Goal: Check status: Check status

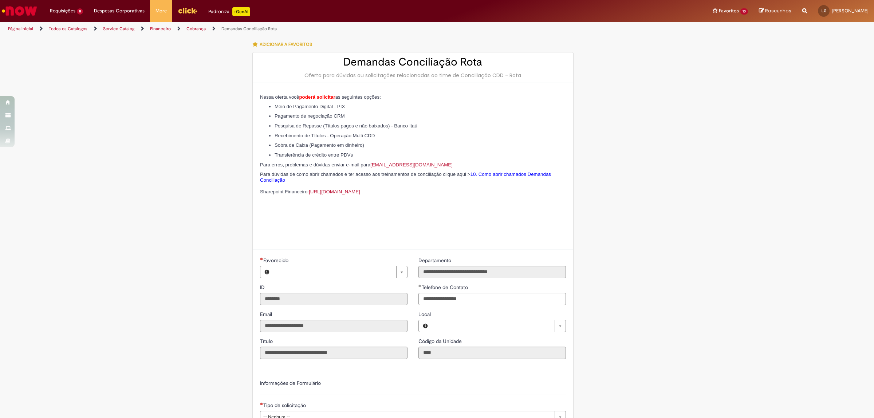
type input "**********"
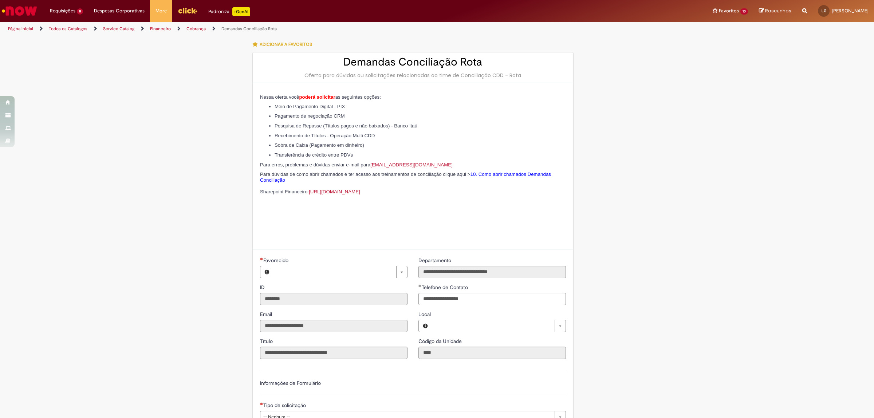
type input "**********"
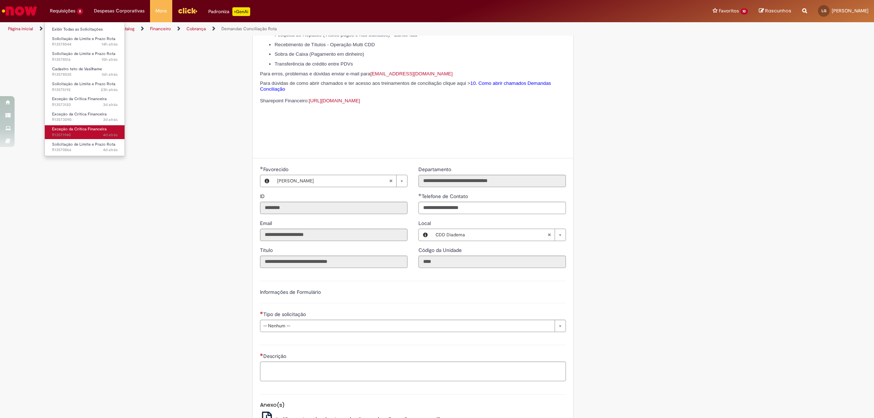
click at [70, 133] on span "4d atrás 4 dias atrás R13571940" at bounding box center [85, 135] width 66 height 6
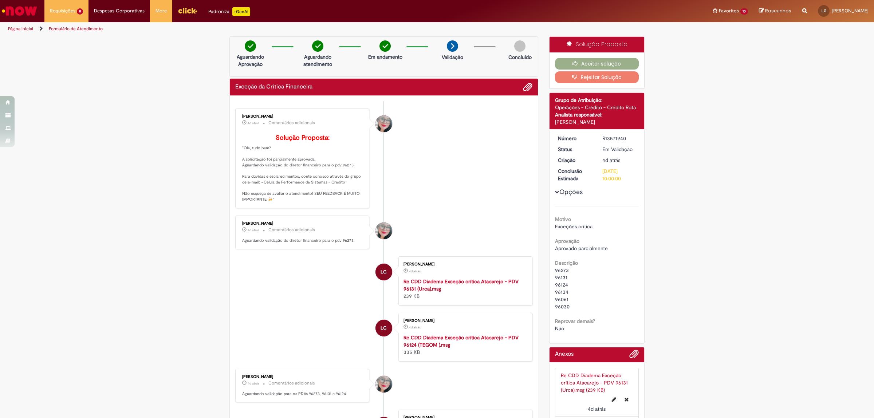
click at [583, 55] on div "Aceitar solução Rejeitar Solução" at bounding box center [597, 70] width 95 height 36
click at [585, 60] on button "Aceitar solução" at bounding box center [597, 64] width 84 height 12
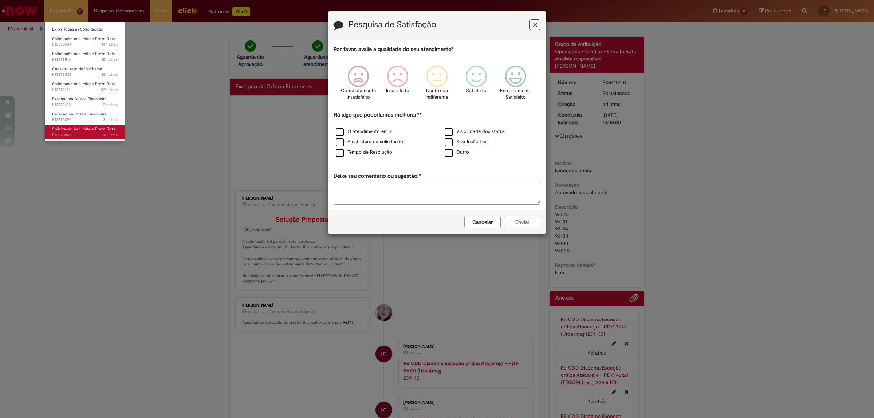
click at [90, 133] on span "4d atrás 4 dias atrás R13570866" at bounding box center [85, 135] width 66 height 6
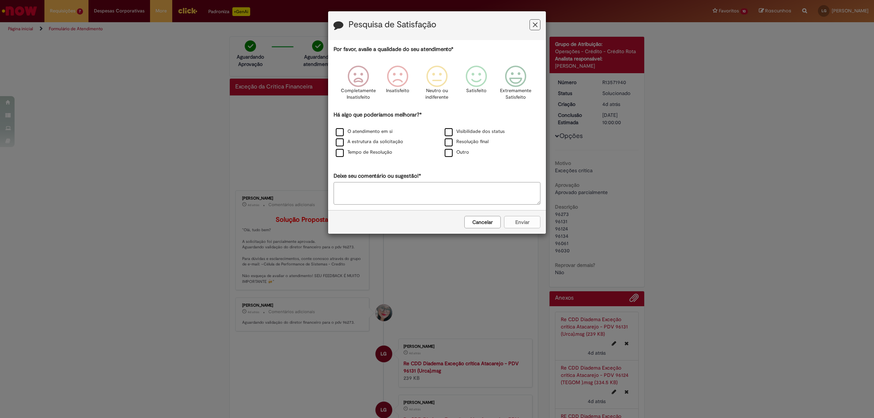
click at [535, 24] on icon "Feedback" at bounding box center [535, 25] width 5 height 8
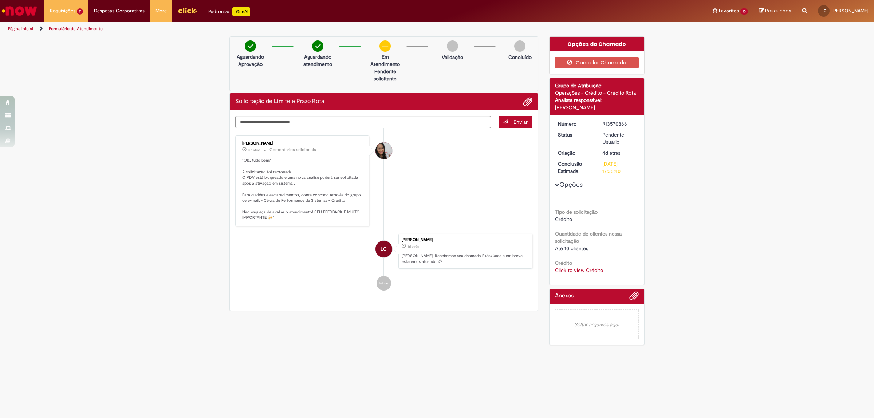
click at [263, 128] on div "Enviar [PERSON_NAME] 17h atrás 17 horas atrás Comentários adicionais "Olá, tudo…" at bounding box center [383, 122] width 297 height 13
click at [263, 128] on textarea "Digite sua mensagem aqui..." at bounding box center [363, 122] width 256 height 13
click at [254, 185] on p ""Olá, tudo bem? A solicitação foi reprovada. O PDV está bloqueado e uma nova an…" at bounding box center [302, 189] width 121 height 63
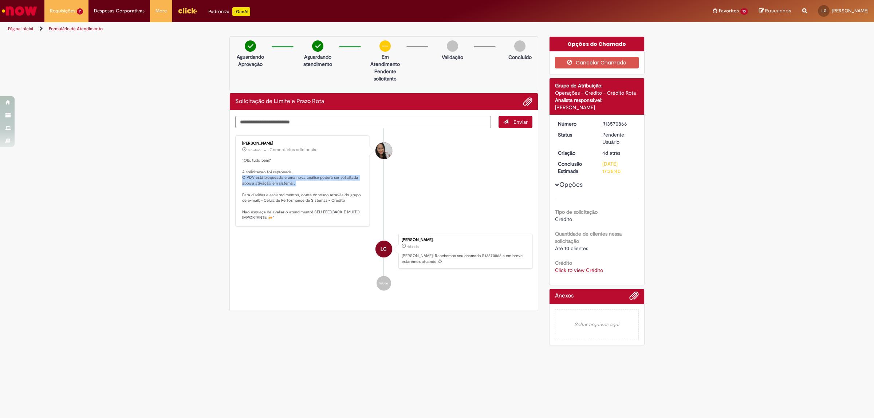
click at [254, 185] on p ""Olá, tudo bem? A solicitação foi reprovada. O PDV está bloqueado e uma nova an…" at bounding box center [302, 189] width 121 height 63
drag, startPoint x: 596, startPoint y: 261, endPoint x: 598, endPoint y: 267, distance: 6.0
click at [596, 262] on div "Crédito Click to view Crédito Click to view Crédito" at bounding box center [597, 266] width 84 height 16
click at [598, 267] on link "Click to view Crédito" at bounding box center [579, 270] width 48 height 7
click at [577, 248] on td "28144" at bounding box center [580, 245] width 32 height 13
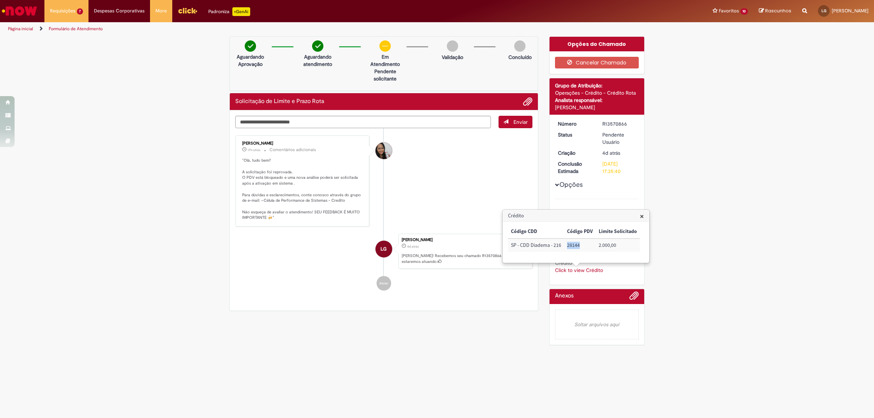
click at [577, 248] on td "28144" at bounding box center [580, 245] width 32 height 13
copy td "28144"
click at [510, 225] on div "× Código CDD Código PDV Limite Solicitado SP - CDD Diadema - 216 28144 2.000,00" at bounding box center [579, 241] width 146 height 41
click at [412, 115] on div "Enviar [PERSON_NAME] 17h atrás 17 horas atrás Comentários adicionais "Olá, tudo…" at bounding box center [384, 210] width 308 height 200
click at [420, 132] on ul "[PERSON_NAME] 17h atrás 17 horas atrás Comentários adicionais "Olá, tudo bem? A…" at bounding box center [383, 212] width 297 height 169
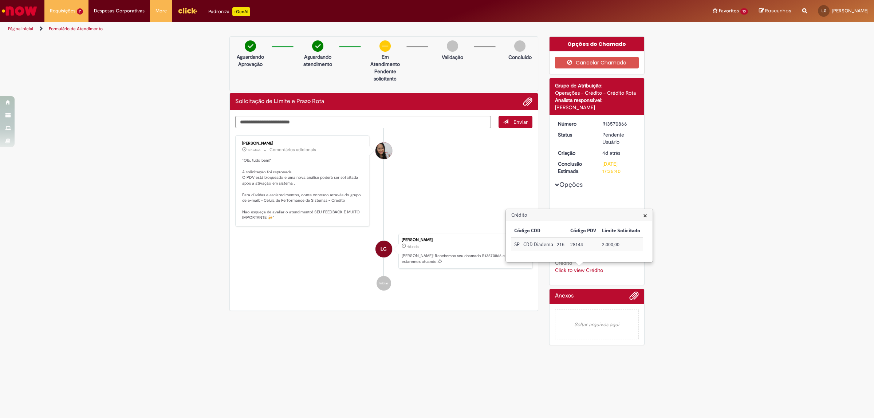
click at [420, 129] on ul "[PERSON_NAME] 17h atrás 17 horas atrás Comentários adicionais "Olá, tudo bem? A…" at bounding box center [383, 212] width 297 height 169
click at [419, 122] on textarea "Digite sua mensagem aqui..." at bounding box center [363, 122] width 256 height 13
click at [575, 248] on td "28144" at bounding box center [584, 244] width 32 height 13
copy td "28144"
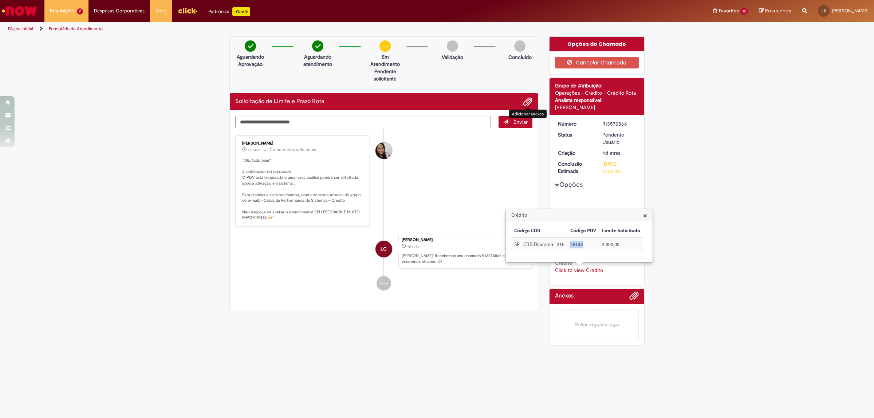
copy td "28144"
click at [204, 101] on div "Verificar Código de Barras Aguardando Aprovação Aguardando atendimento Em Atend…" at bounding box center [437, 192] width 874 height 313
click at [307, 117] on textarea "Digite sua mensagem aqui..." at bounding box center [363, 122] width 256 height 13
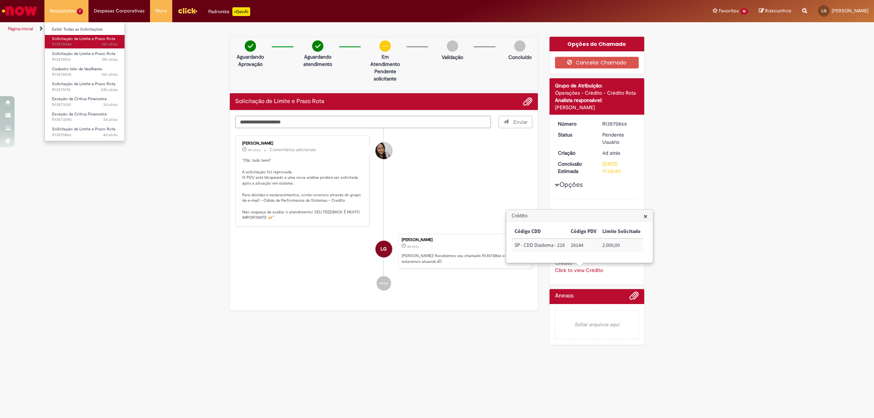
type textarea "**********"
click at [77, 46] on span "15h atrás 15 horas atrás R13578544" at bounding box center [85, 45] width 66 height 6
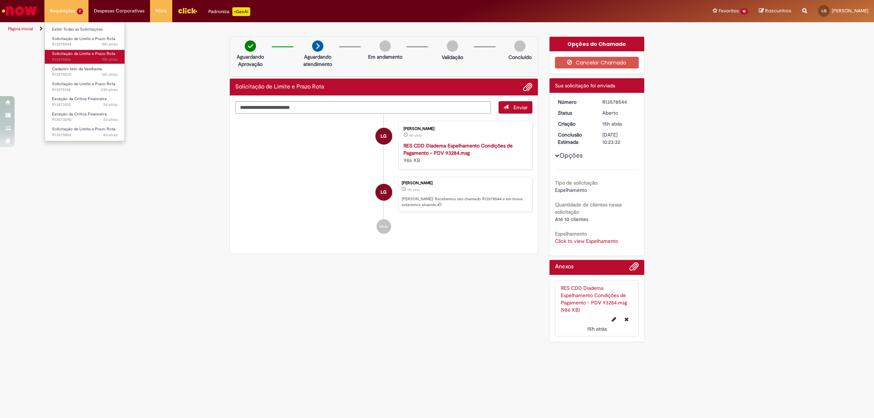
click at [85, 54] on span "Solicitação de Limite e Prazo Rota" at bounding box center [83, 53] width 63 height 5
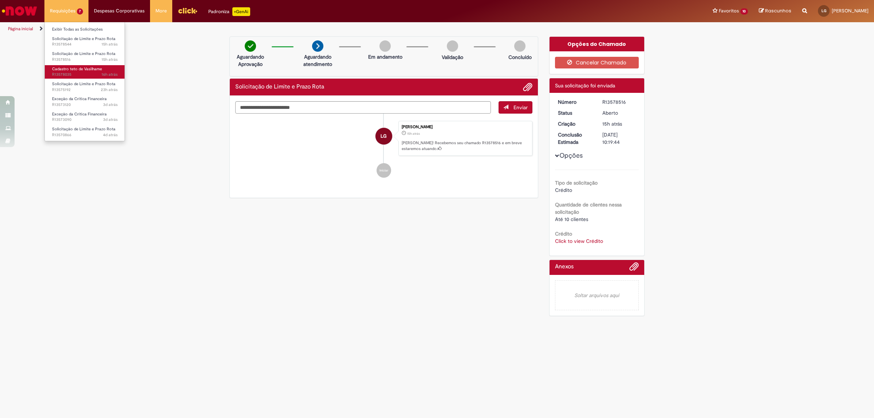
click at [93, 77] on span "16h atrás 16 horas atrás R13578035" at bounding box center [85, 75] width 66 height 6
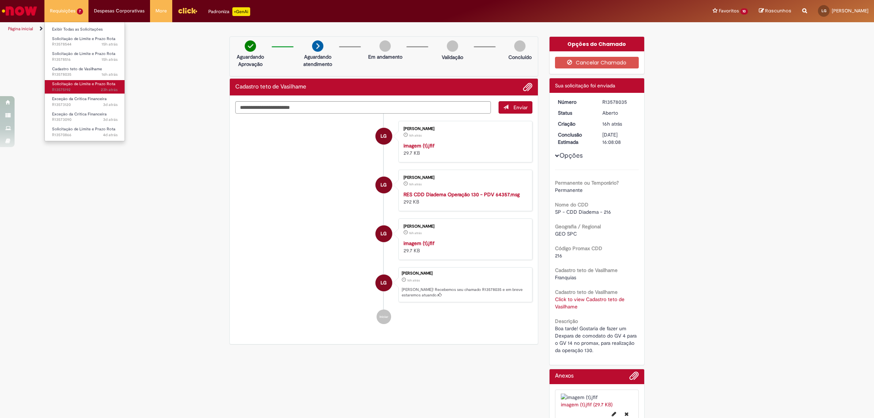
click at [95, 83] on span "Solicitação de Limite e Prazo Rota" at bounding box center [83, 83] width 63 height 5
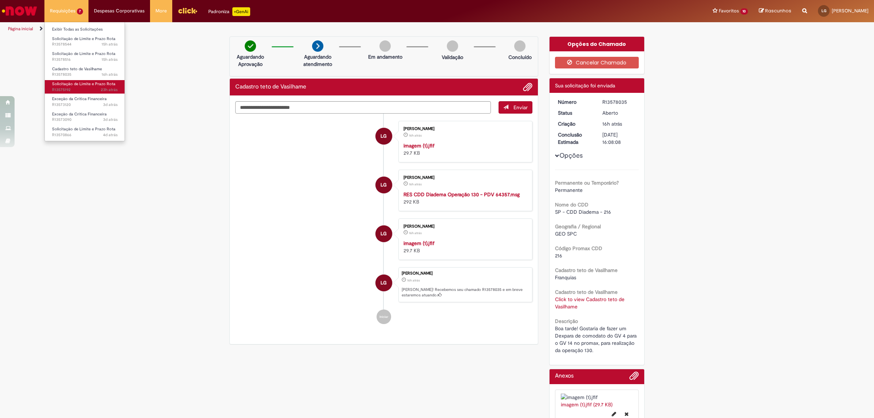
click at [95, 86] on span "Solicitação de Limite e Prazo Rota" at bounding box center [83, 83] width 63 height 5
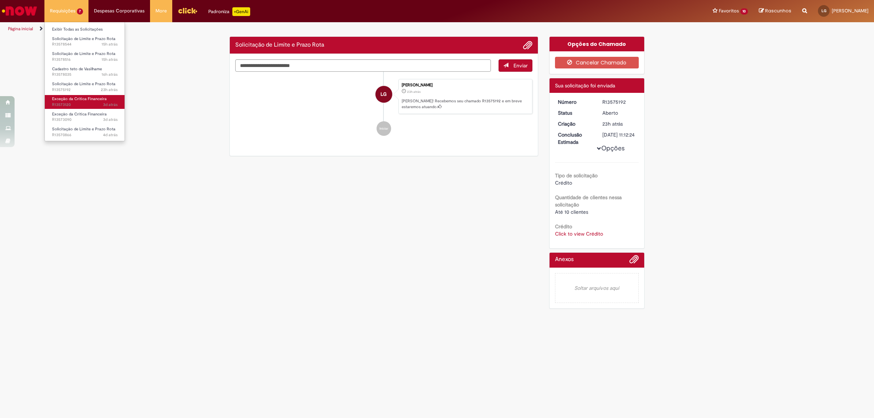
click at [92, 97] on span "Exceção da Crítica Financeira" at bounding box center [79, 98] width 55 height 5
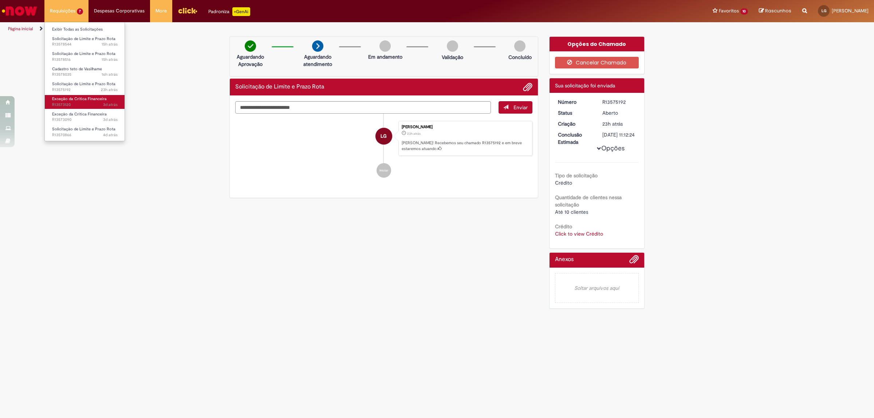
click at [92, 97] on span "Exceção da Crítica Financeira" at bounding box center [79, 98] width 55 height 5
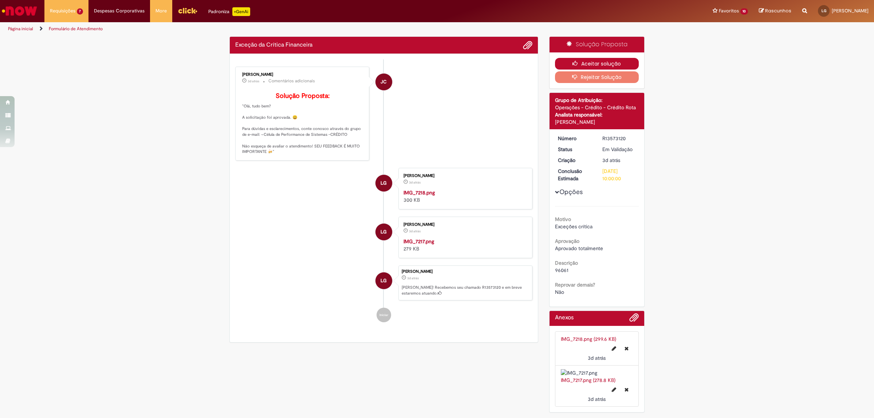
drag, startPoint x: 567, startPoint y: 64, endPoint x: 556, endPoint y: 63, distance: 11.0
click at [567, 64] on button "Aceitar solução" at bounding box center [597, 64] width 84 height 12
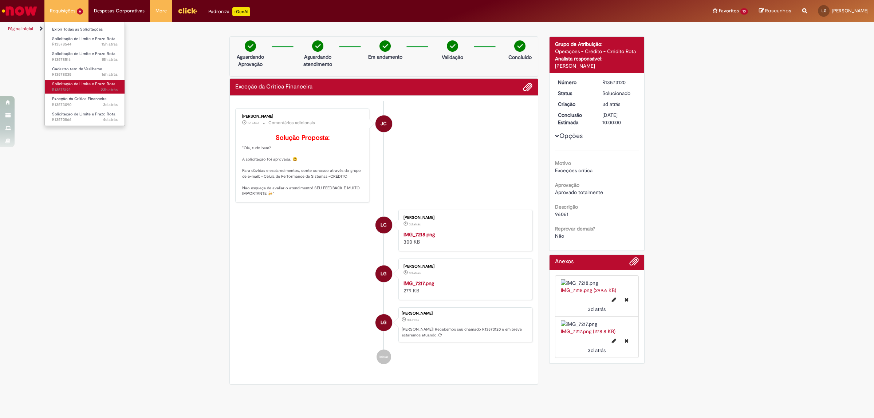
click at [82, 91] on span "23h atrás 23 horas atrás R13575192" at bounding box center [85, 90] width 66 height 6
click at [83, 102] on span "3d atrás 3 dias atrás R13573090" at bounding box center [85, 105] width 66 height 6
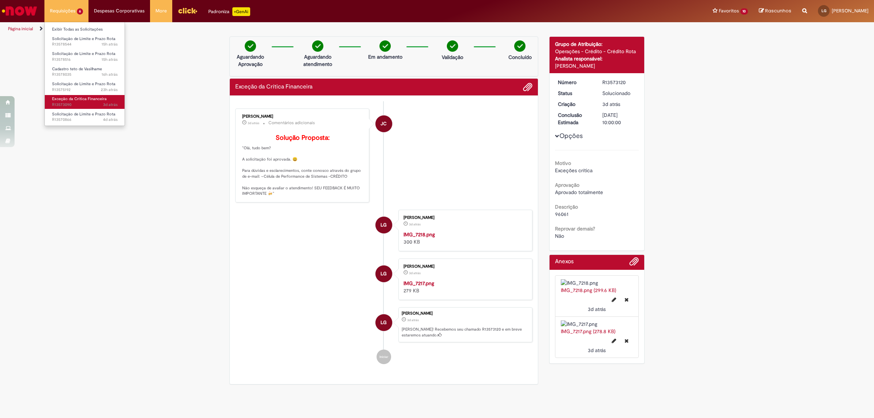
click at [83, 102] on span "3d atrás 3 dias atrás R13573090" at bounding box center [85, 105] width 66 height 6
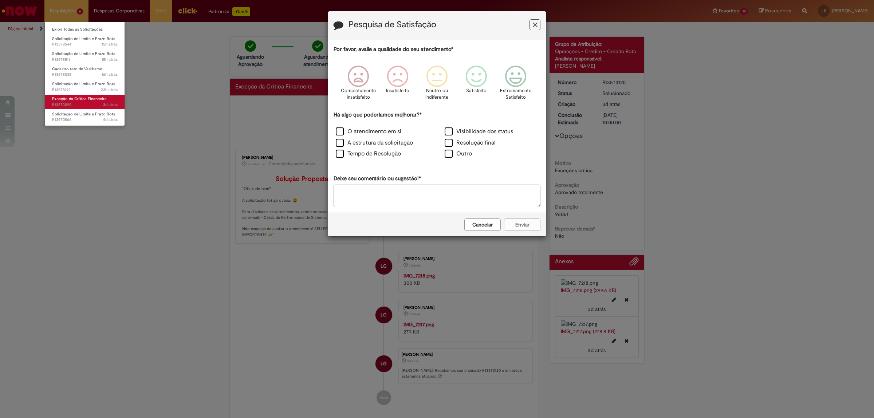
click at [83, 102] on span "3d atrás 3 dias atrás R13573090" at bounding box center [85, 105] width 66 height 6
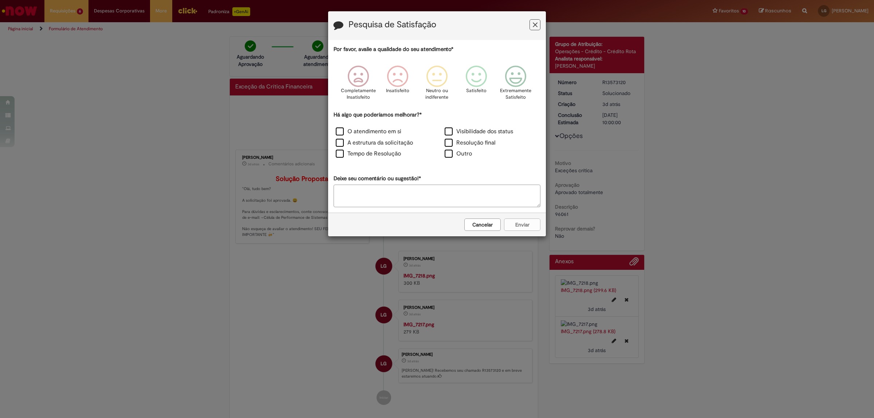
click at [534, 27] on icon "Feedback" at bounding box center [535, 25] width 5 height 8
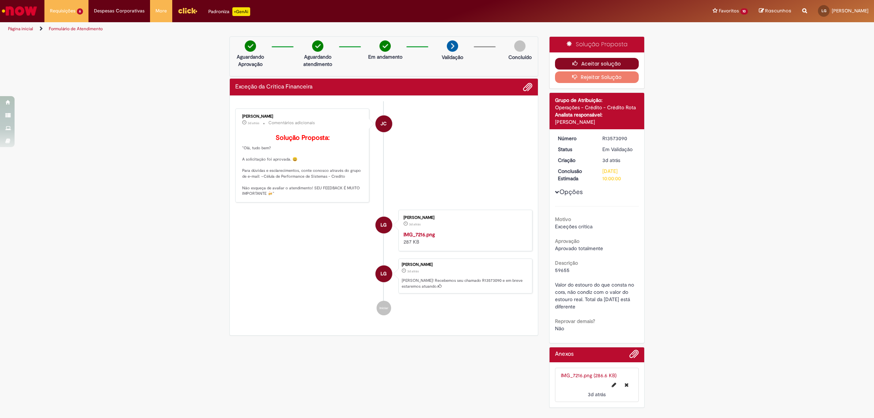
drag, startPoint x: 593, startPoint y: 70, endPoint x: 593, endPoint y: 61, distance: 9.1
click at [593, 61] on div "Aceitar solução Rejeitar Solução" at bounding box center [597, 70] width 95 height 36
click at [593, 61] on button "Aceitar solução" at bounding box center [597, 64] width 84 height 12
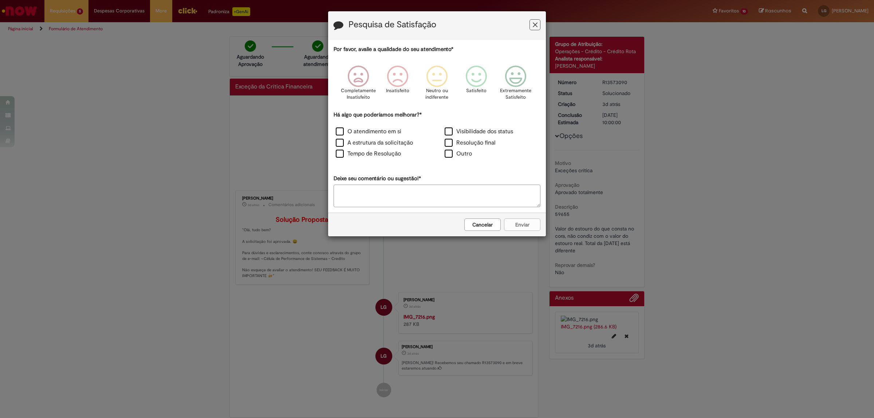
click at [534, 31] on h3 "Pesquisa de Satisfação" at bounding box center [437, 25] width 207 height 11
click at [534, 26] on icon "Feedback" at bounding box center [535, 25] width 5 height 8
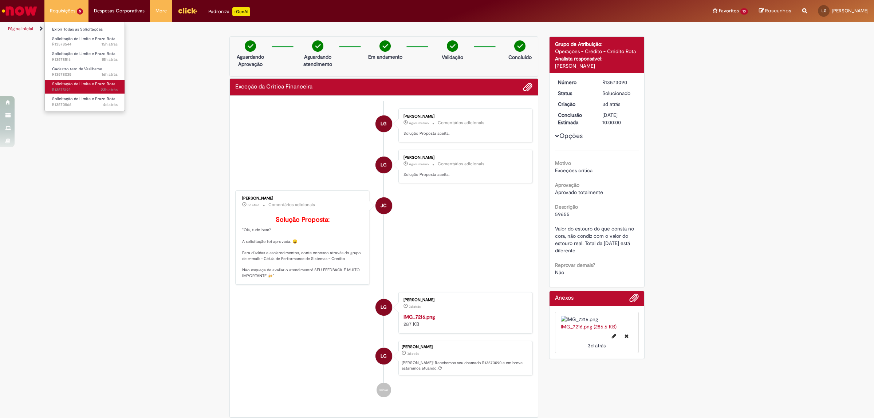
click at [78, 90] on span "23h atrás 23 horas atrás R13575192" at bounding box center [85, 90] width 66 height 6
click at [82, 96] on span "Solicitação de Limite e Prazo Rota" at bounding box center [83, 98] width 63 height 5
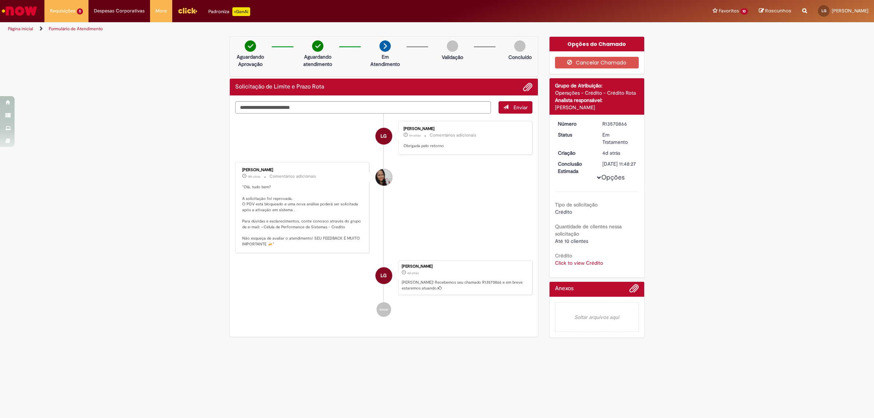
click at [39, 102] on div "Verificar Código de Barras Aguardando Aprovação Aguardando atendimento Em Atend…" at bounding box center [437, 188] width 874 height 305
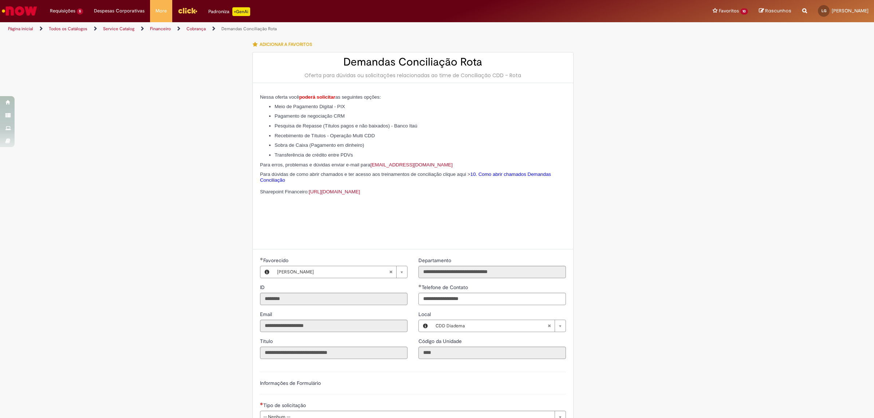
scroll to position [220, 0]
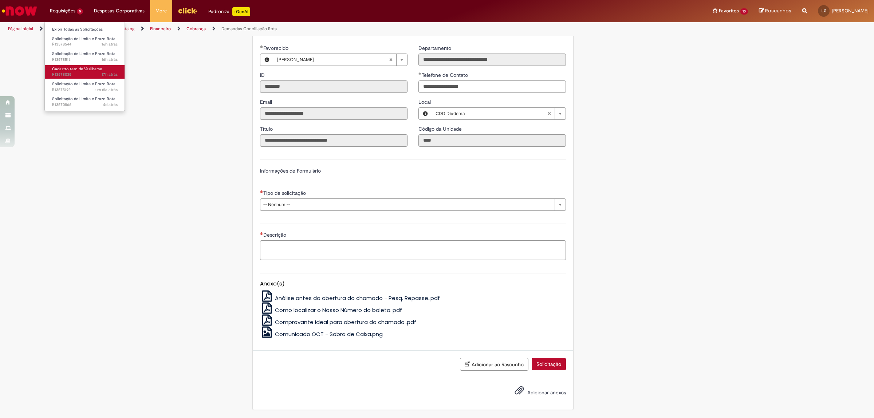
click at [61, 66] on span "Cadastro teto de Vasilhame" at bounding box center [77, 68] width 50 height 5
click at [52, 105] on span "4d atrás 4 dias atrás R13570866" at bounding box center [85, 105] width 66 height 6
click at [75, 69] on span "Cadastro teto de Vasilhame" at bounding box center [77, 68] width 50 height 5
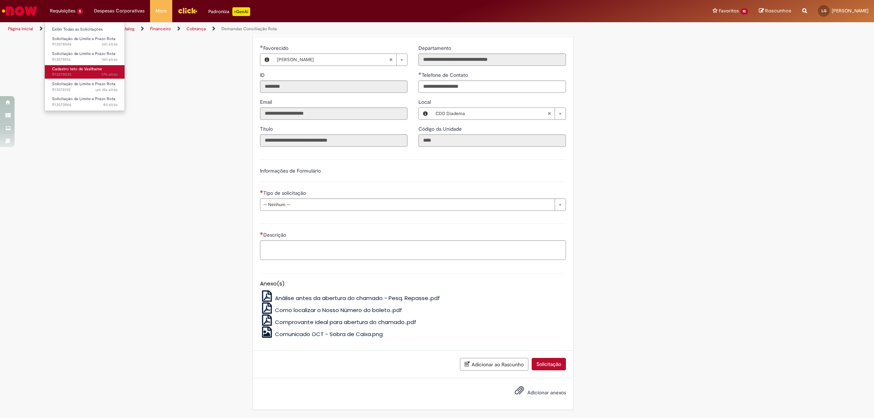
click at [81, 68] on span "Cadastro teto de Vasilhame" at bounding box center [77, 68] width 50 height 5
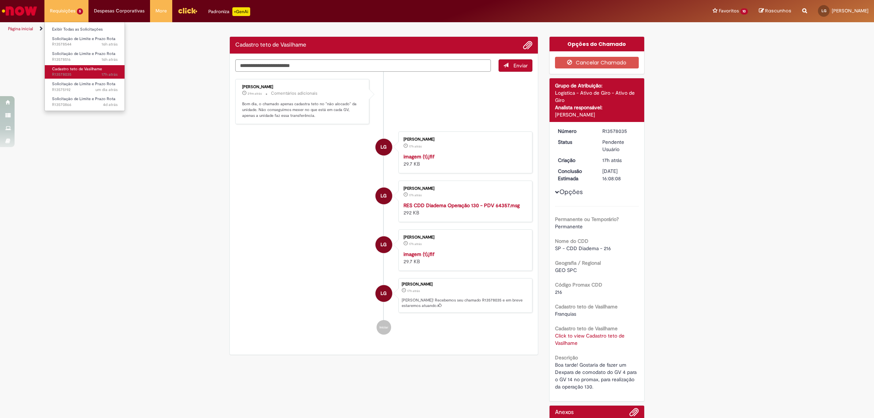
click at [81, 73] on span "17h atrás 17 horas atrás R13578035" at bounding box center [85, 75] width 66 height 6
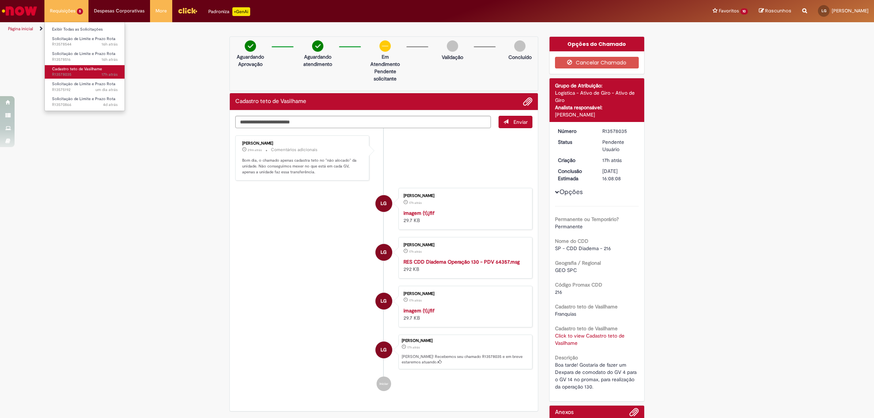
click at [81, 73] on span "17h atrás 17 horas atrás R13578035" at bounding box center [85, 75] width 66 height 6
click at [310, 172] on p "Bom dia, o chamado apenas cadastra teto no "não alocado" da unidade. Não conseg…" at bounding box center [302, 166] width 121 height 17
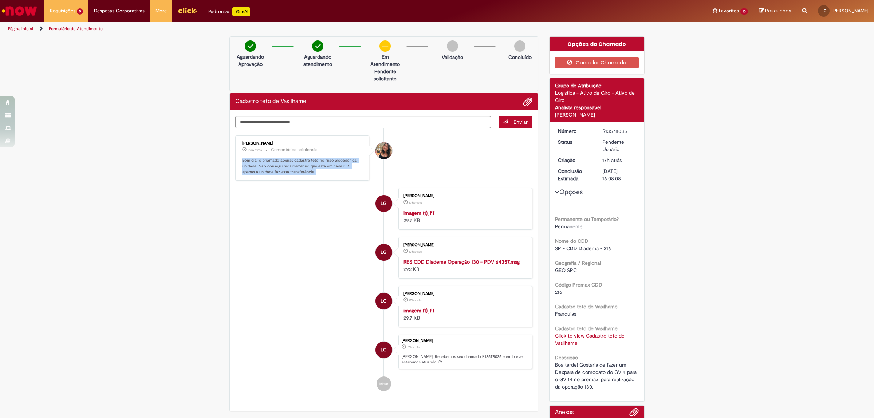
click at [310, 172] on p "Bom dia, o chamado apenas cadastra teto no "não alocado" da unidade. Não conseg…" at bounding box center [302, 166] width 121 height 17
click at [272, 140] on div "Mariana Marques Americo 29m atrás 29 minutos atrás Comentários adicionais Bom d…" at bounding box center [303, 158] width 130 height 41
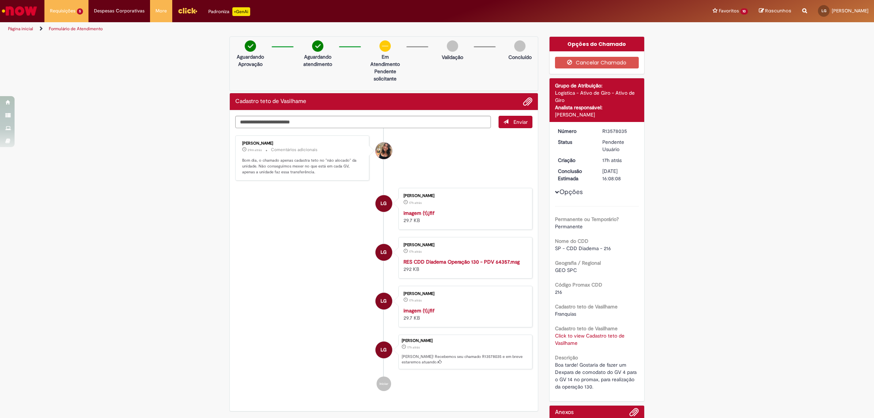
click at [272, 140] on div "Mariana Marques Americo 29m atrás 29 minutos atrás Comentários adicionais Bom d…" at bounding box center [303, 158] width 130 height 41
copy div "Mariana Marques Americo"
